Goal: Check status: Check status

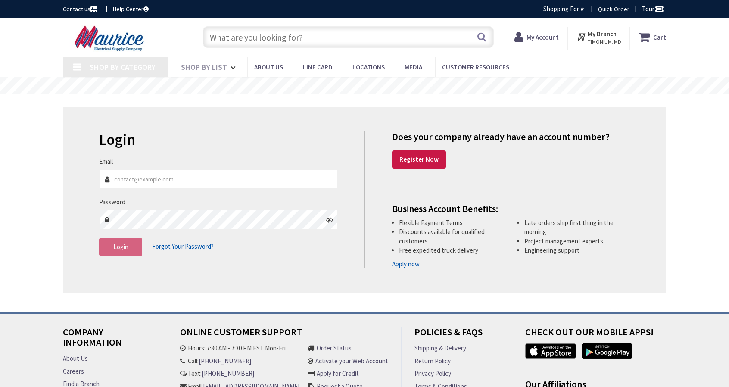
type input "[EMAIL_ADDRESS][DOMAIN_NAME]"
drag, startPoint x: 0, startPoint y: 0, endPoint x: 122, endPoint y: 253, distance: 280.9
click at [122, 253] on button "Login" at bounding box center [120, 247] width 43 height 18
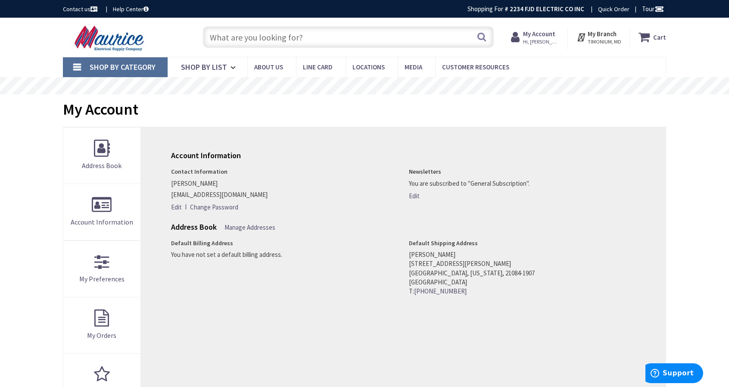
click at [538, 38] on span "My Account Hi, Frank" at bounding box center [541, 37] width 37 height 16
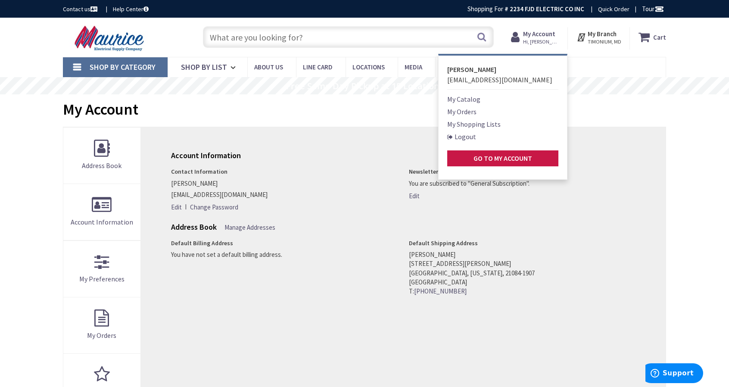
click at [473, 108] on link "My Orders" at bounding box center [461, 111] width 29 height 10
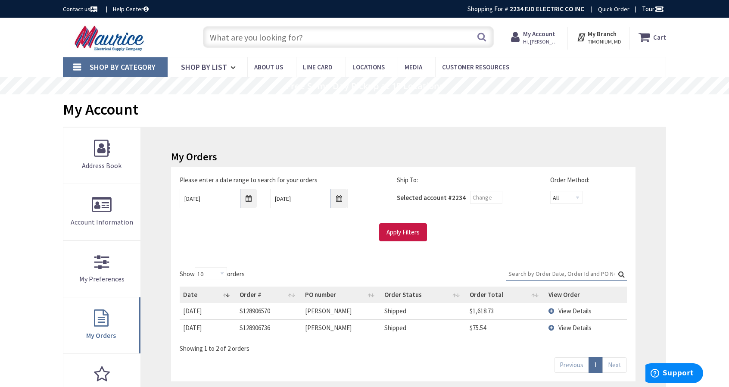
click at [550, 310] on td "View Details" at bounding box center [586, 311] width 82 height 16
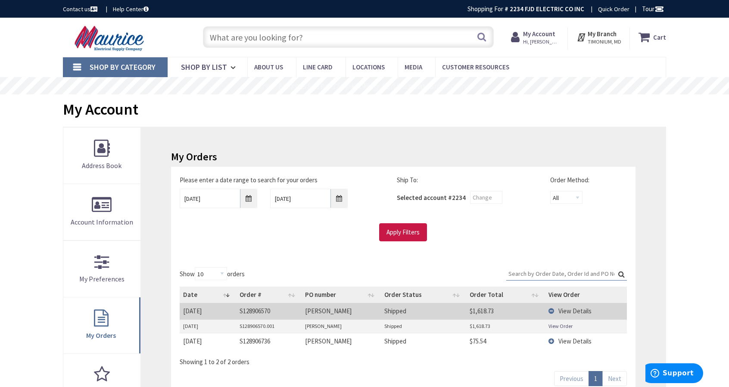
click at [560, 326] on link "View Order" at bounding box center [561, 325] width 24 height 7
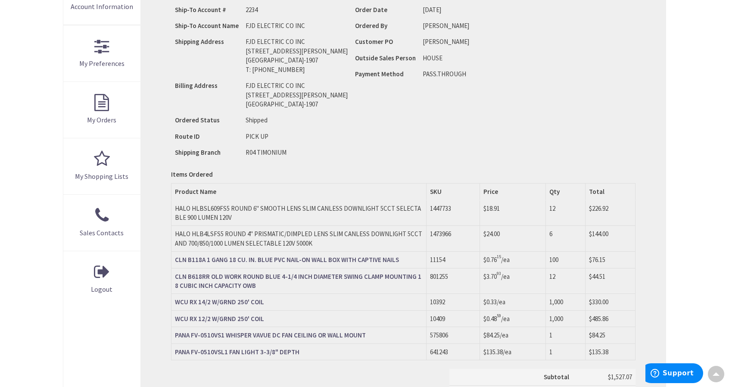
drag, startPoint x: 213, startPoint y: 219, endPoint x: 175, endPoint y: 206, distance: 39.7
click at [175, 206] on td "HALO HLBSL609FS5 ROUND 6" SMOOTH LENS SLIM CANLESS DOWNLIGHT 5CCT SELECTABLE 90…" at bounding box center [299, 212] width 256 height 25
click at [265, 222] on td "HALO HLBSL609FS5 ROUND 6" SMOOTH LENS SLIM CANLESS DOWNLIGHT 5CCT SELECTABLE 90…" at bounding box center [299, 212] width 256 height 25
click at [304, 179] on div "Items Ordered Items Ordered Product Name SKU Price Qty Total HALO HLBSL609FS5 R…" at bounding box center [403, 315] width 465 height 291
